Goal: Check status: Check status

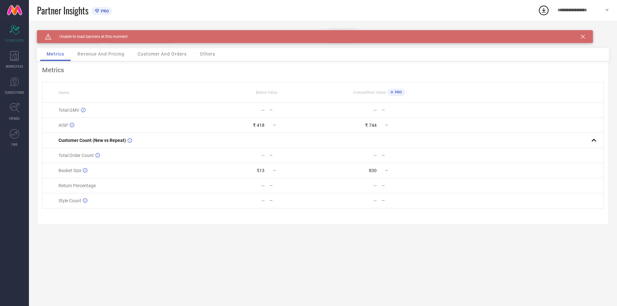
click at [89, 55] on span "Revenue And Pricing" at bounding box center [100, 53] width 47 height 5
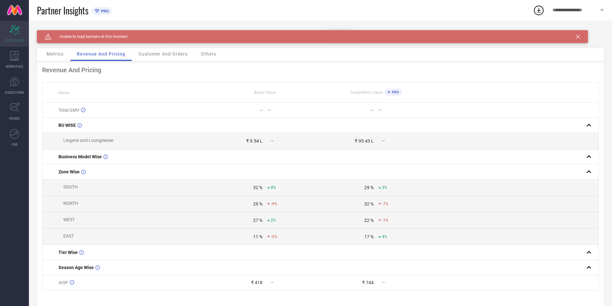
click at [14, 29] on icon "Scorecard" at bounding box center [15, 30] width 10 height 10
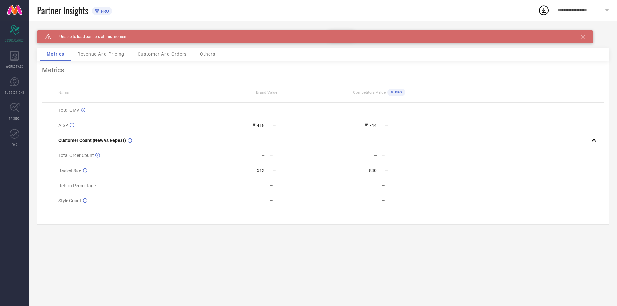
click at [110, 46] on div "Brand SAKARMAA Category All Date Range [DATE] to [DATE] Comparison Period [DATE…" at bounding box center [323, 39] width 572 height 18
click at [108, 52] on span "Revenue And Pricing" at bounding box center [100, 53] width 47 height 5
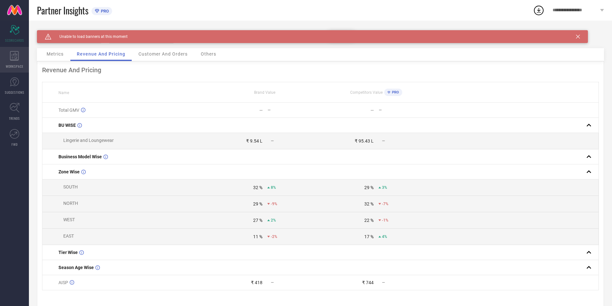
click at [14, 59] on icon at bounding box center [14, 56] width 9 height 10
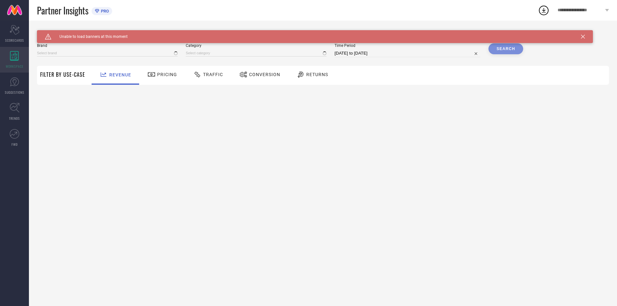
type input "SAKARMAA"
type input "All"
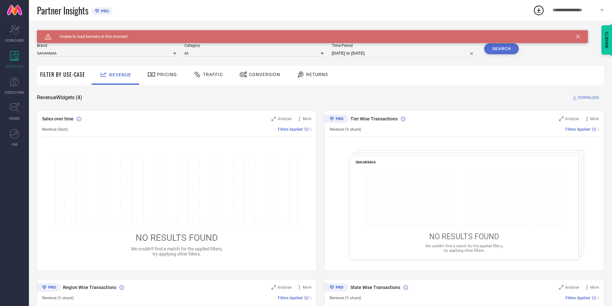
click at [579, 36] on icon at bounding box center [578, 37] width 4 height 4
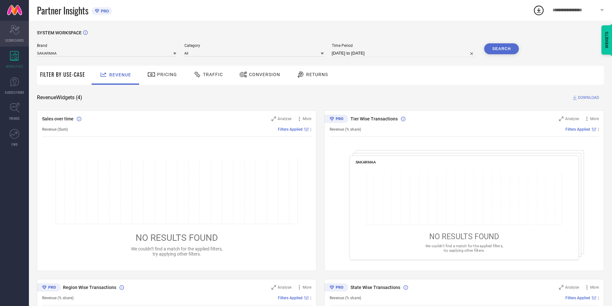
click at [18, 31] on icon at bounding box center [15, 30] width 10 height 10
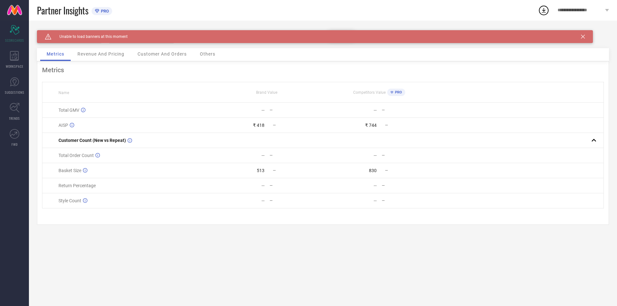
click at [108, 57] on div "Revenue And Pricing" at bounding box center [101, 54] width 60 height 13
